Goal: Task Accomplishment & Management: Manage account settings

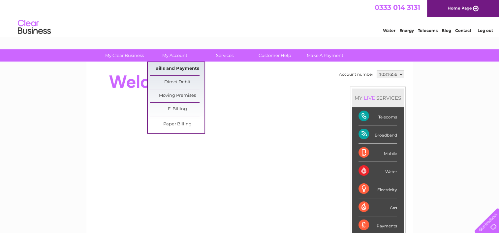
click at [178, 68] on link "Bills and Payments" at bounding box center [177, 68] width 54 height 13
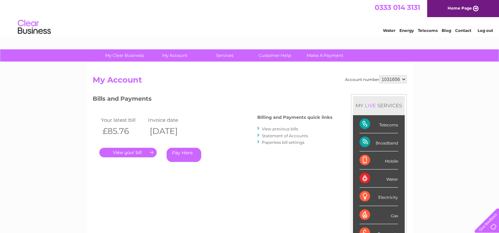
click at [284, 127] on link "View previous bills" at bounding box center [280, 129] width 36 height 5
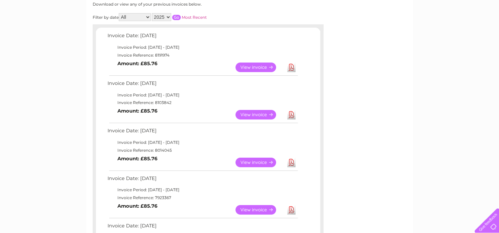
scroll to position [99, 0]
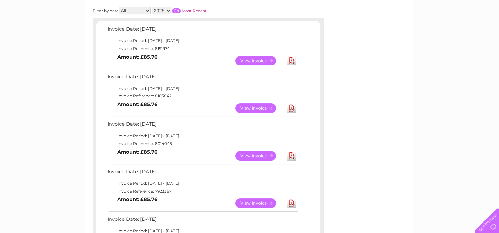
click at [265, 156] on link "View" at bounding box center [259, 156] width 48 height 10
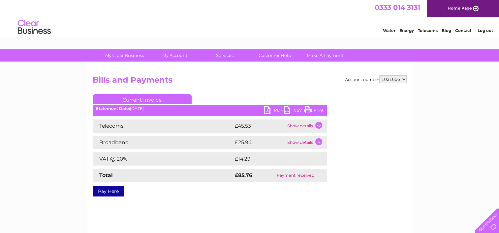
click at [269, 109] on link "PDF" at bounding box center [274, 111] width 20 height 10
